Goal: Find contact information: Find contact information

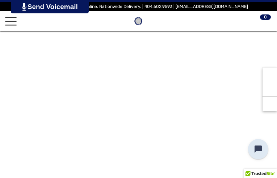
type input "*********"
type input "**********"
type input "********"
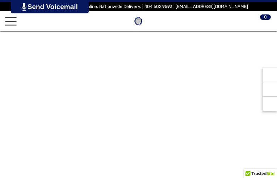
type input "**********"
